Goal: Find specific page/section: Find specific page/section

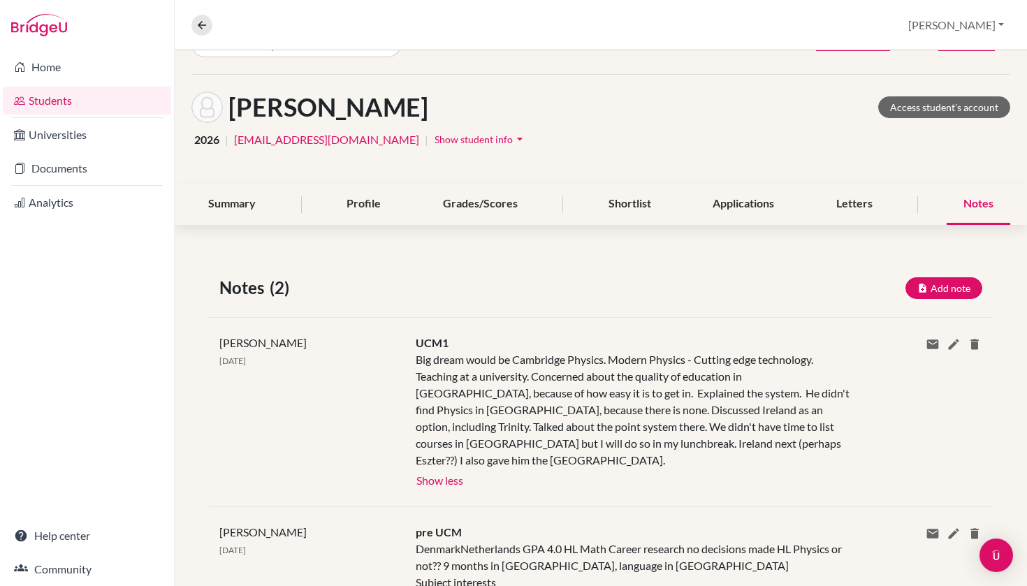
scroll to position [37, 0]
click at [85, 105] on link "Students" at bounding box center [87, 101] width 168 height 28
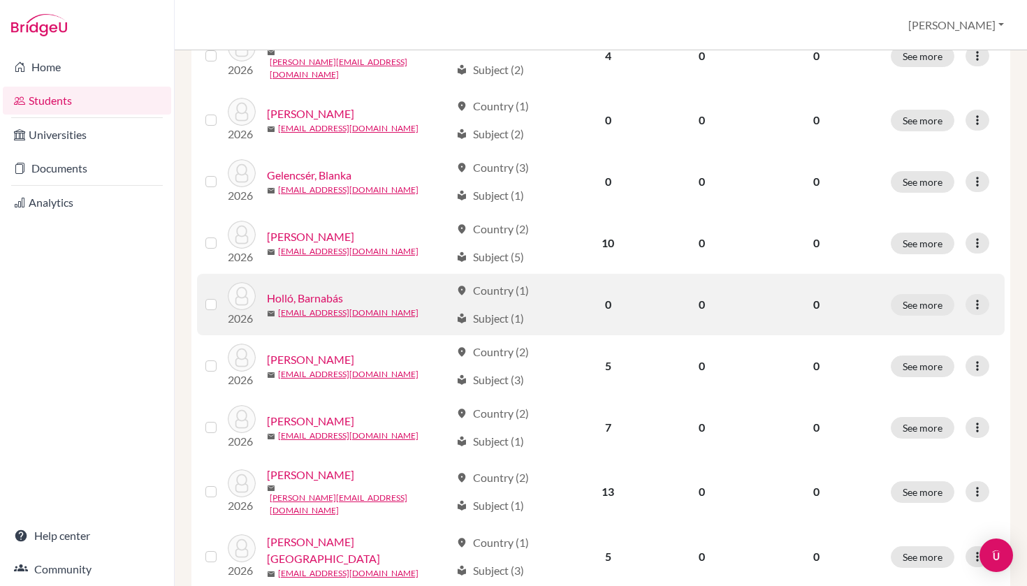
scroll to position [251, 0]
click at [307, 291] on link "Holló, Barnabás" at bounding box center [305, 299] width 76 height 17
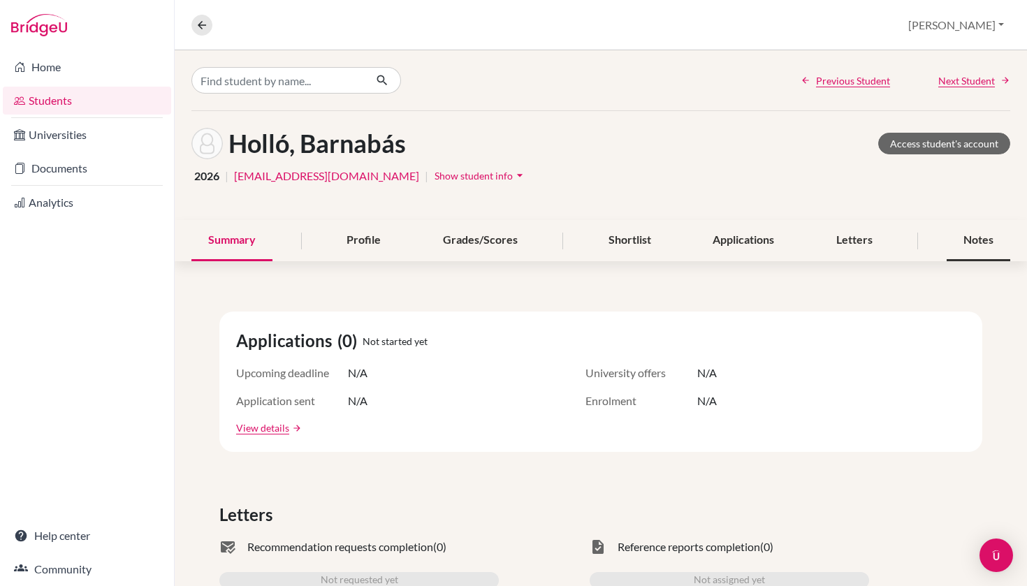
click at [976, 242] on div "Notes" at bounding box center [978, 240] width 64 height 41
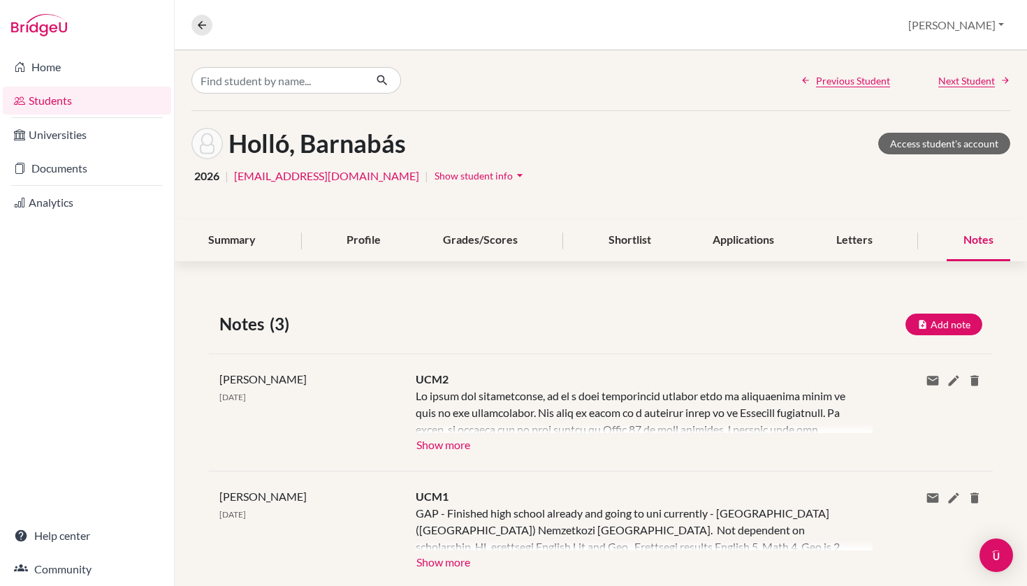
click at [438, 445] on button "Show more" at bounding box center [443, 443] width 55 height 21
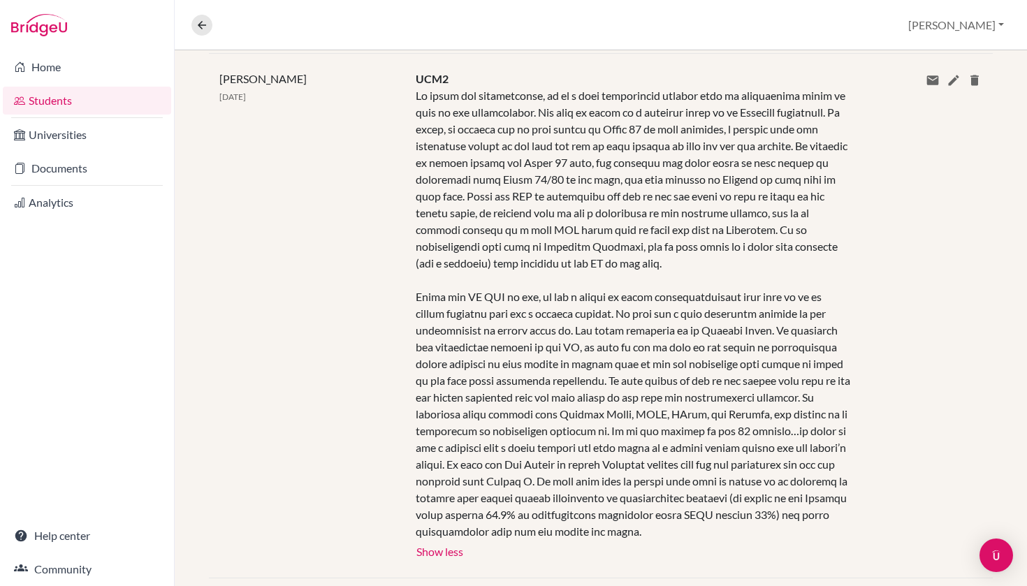
scroll to position [330, 0]
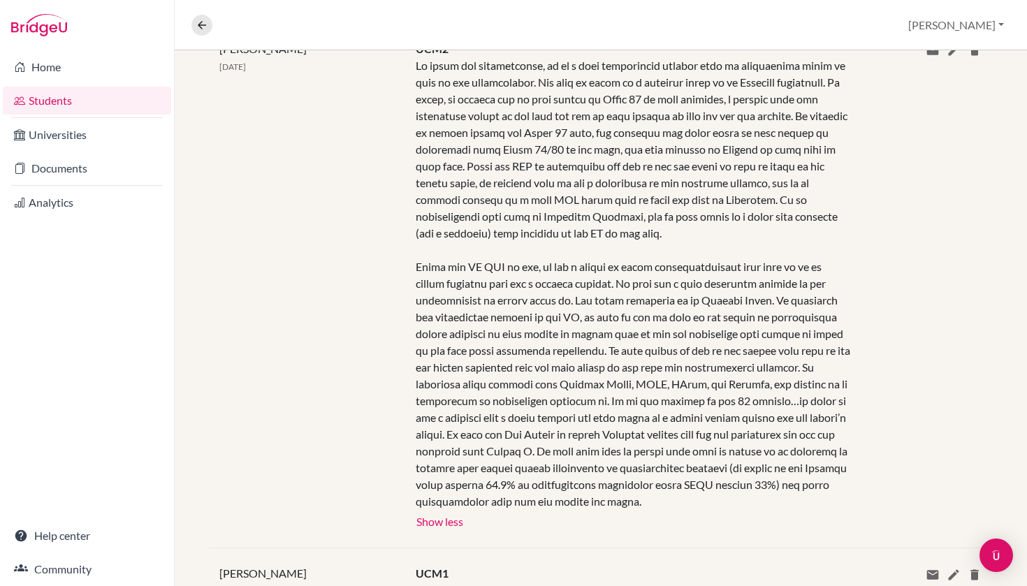
click at [68, 100] on link "Students" at bounding box center [87, 101] width 168 height 28
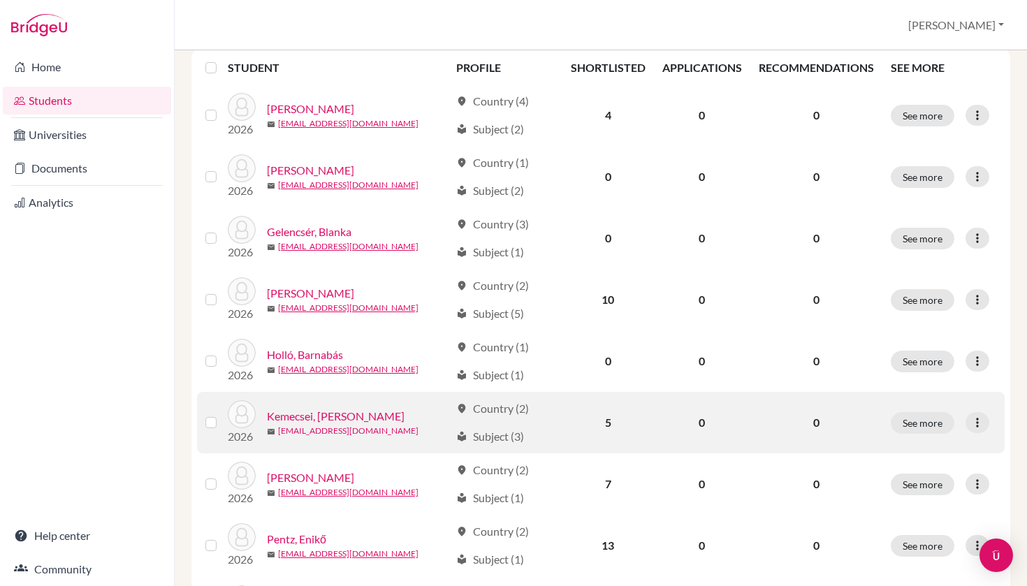
scroll to position [193, 0]
